Goal: Information Seeking & Learning: Learn about a topic

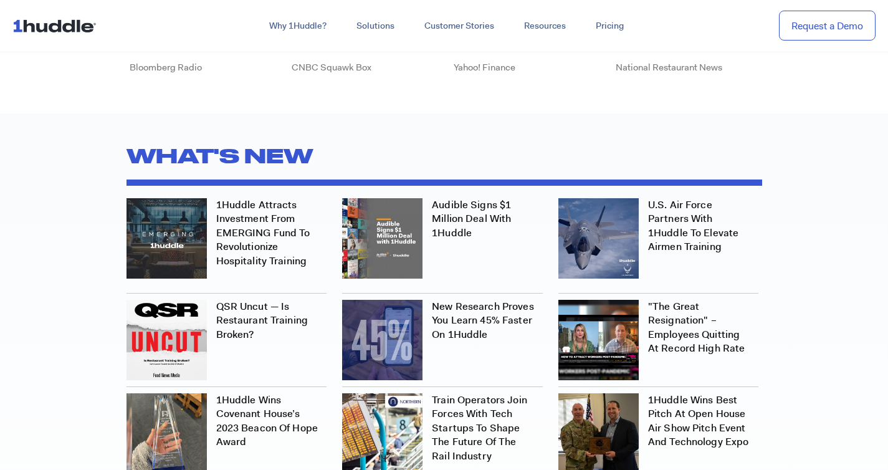
scroll to position [3571, 0]
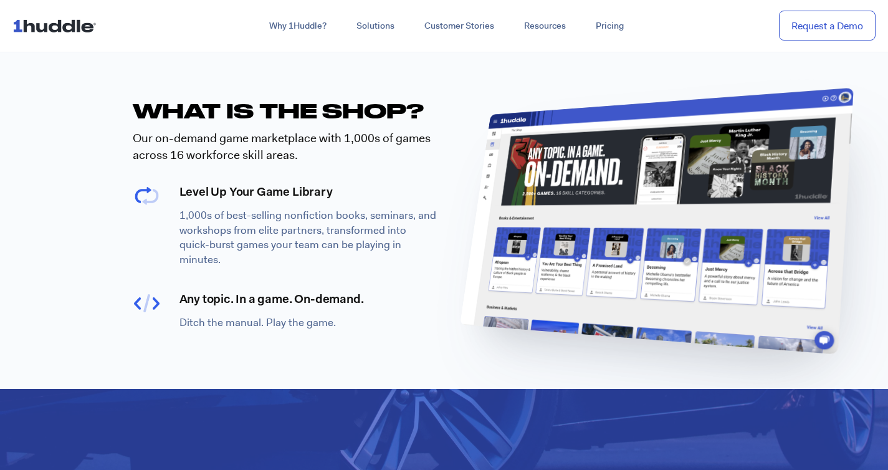
scroll to position [461, 0]
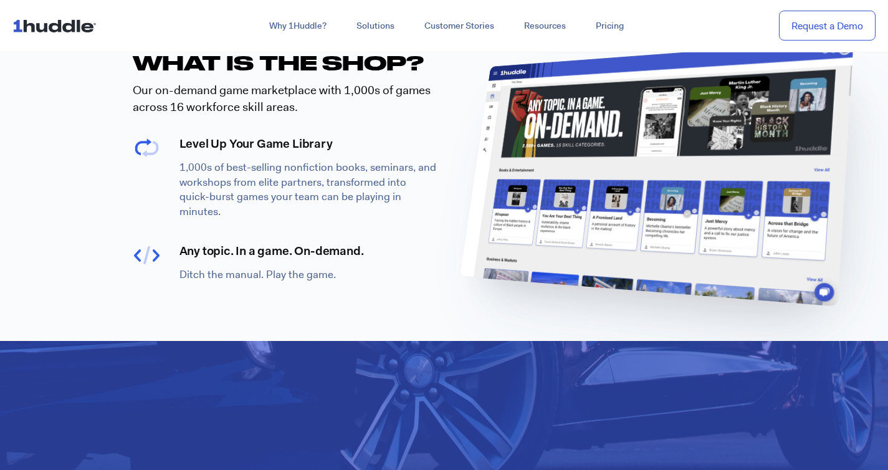
drag, startPoint x: 188, startPoint y: 150, endPoint x: 388, endPoint y: 154, distance: 200.0
click at [388, 154] on h4 "Level Up Your Game Library" at bounding box center [308, 145] width 259 height 17
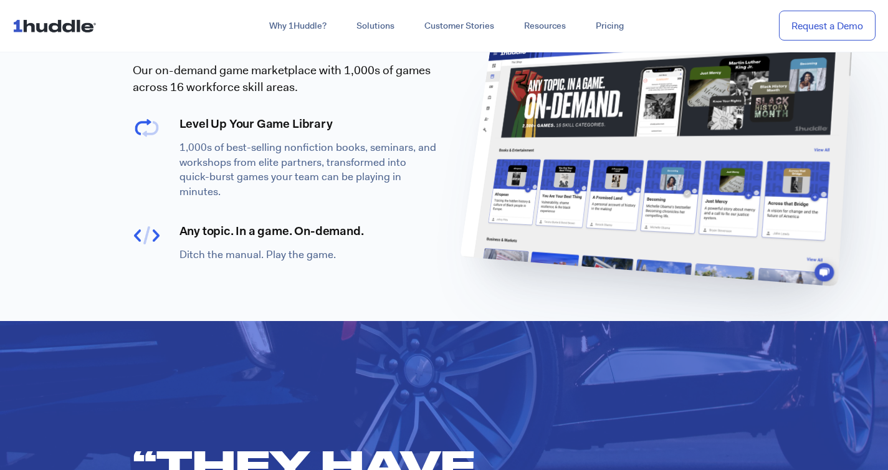
scroll to position [478, 0]
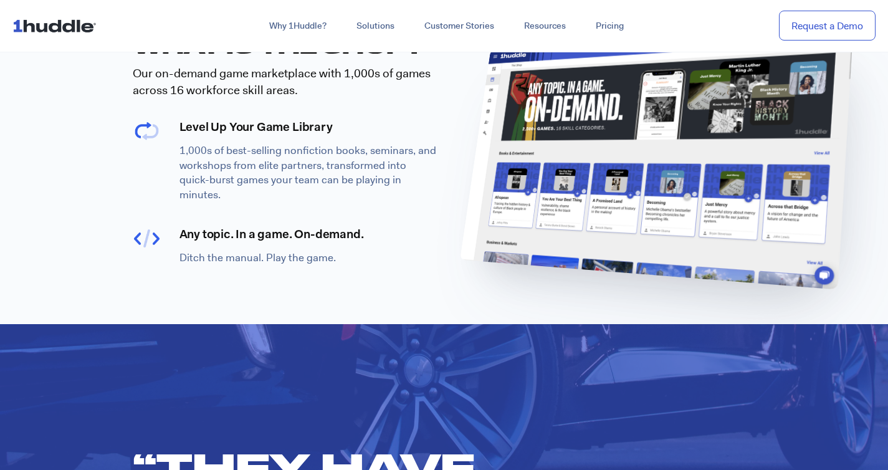
drag, startPoint x: 340, startPoint y: 254, endPoint x: 146, endPoint y: 249, distance: 193.2
click at [148, 249] on div "Any topic. In a game. On-demand. Ditch the manual. Play the game." at bounding box center [288, 246] width 311 height 50
click at [349, 250] on p "Ditch the manual. Play the game." at bounding box center [308, 257] width 259 height 15
drag, startPoint x: 335, startPoint y: 255, endPoint x: 180, endPoint y: 252, distance: 154.5
click at [180, 252] on p "Ditch the manual. Play the game." at bounding box center [308, 257] width 259 height 15
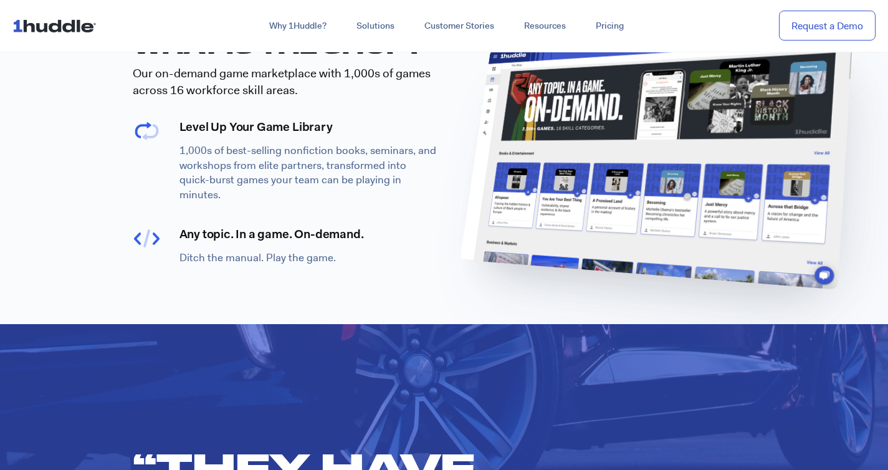
copy p "Ditch the manual. Play the game."
